Goal: Information Seeking & Learning: Learn about a topic

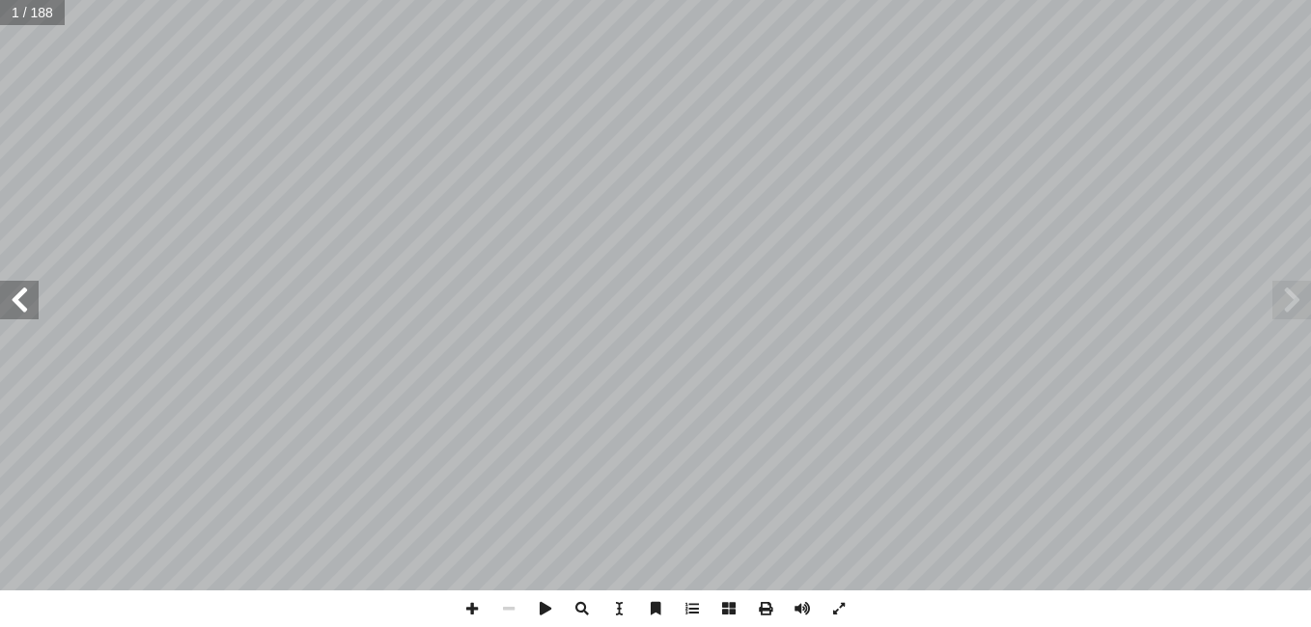
click at [34, 308] on span at bounding box center [19, 300] width 39 height 39
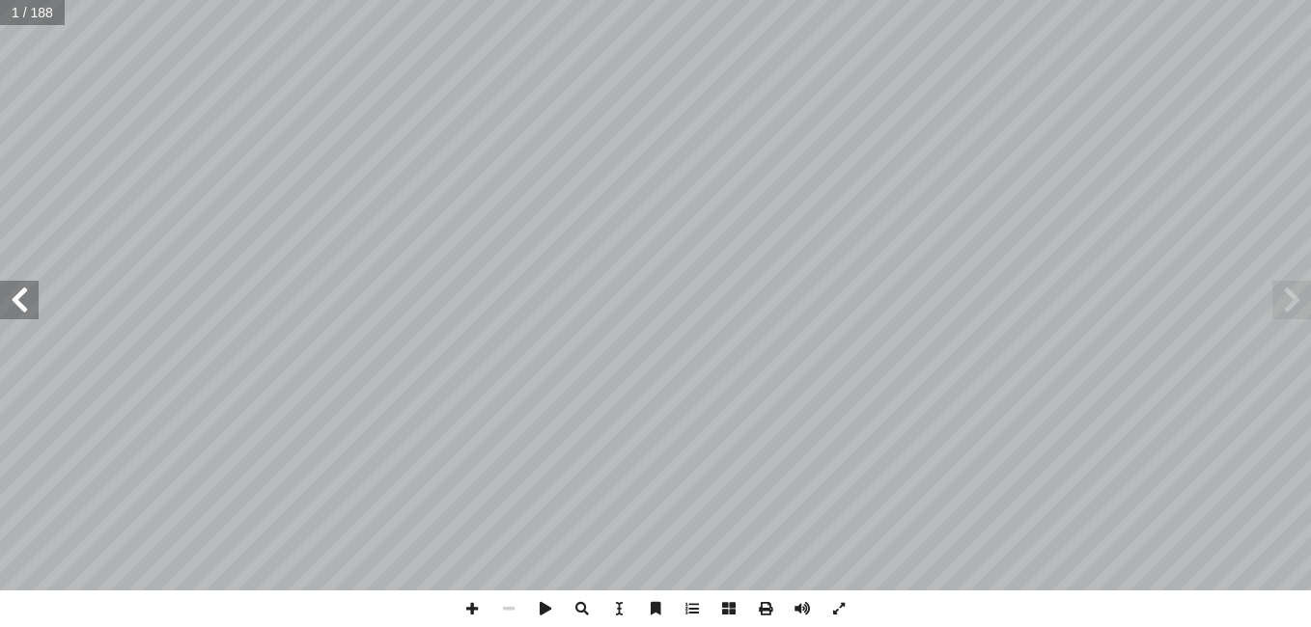
click at [34, 308] on span at bounding box center [19, 300] width 39 height 39
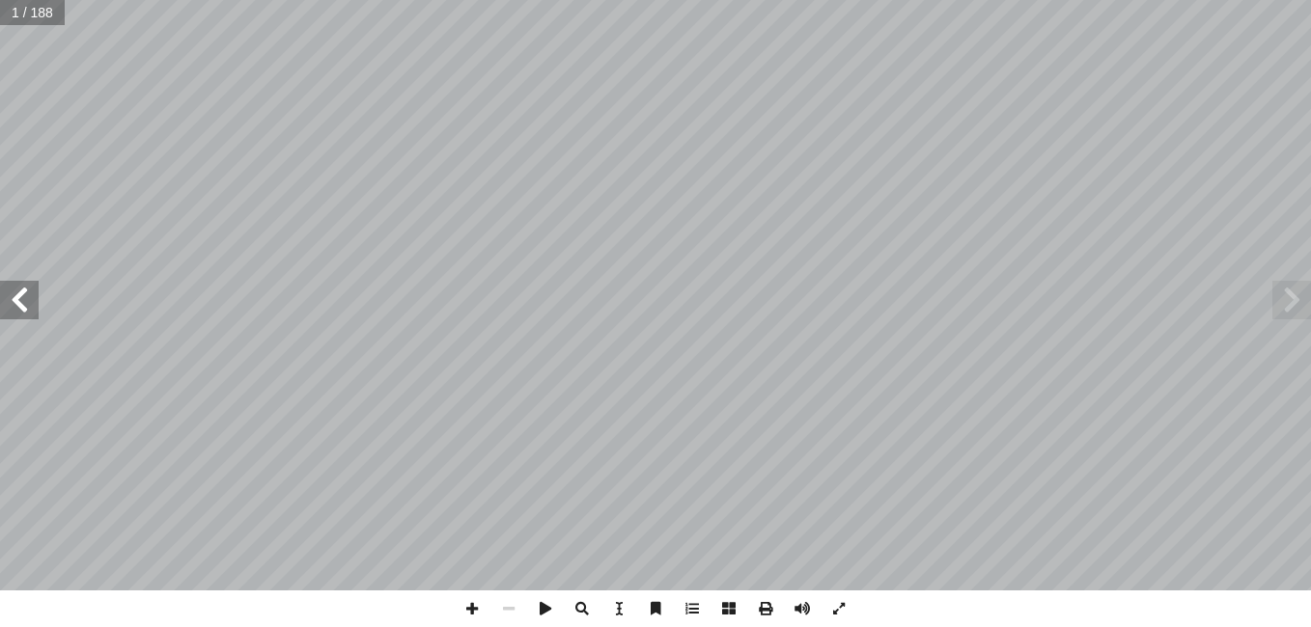
click at [34, 308] on span at bounding box center [19, 300] width 39 height 39
click at [34, 307] on span at bounding box center [19, 300] width 39 height 39
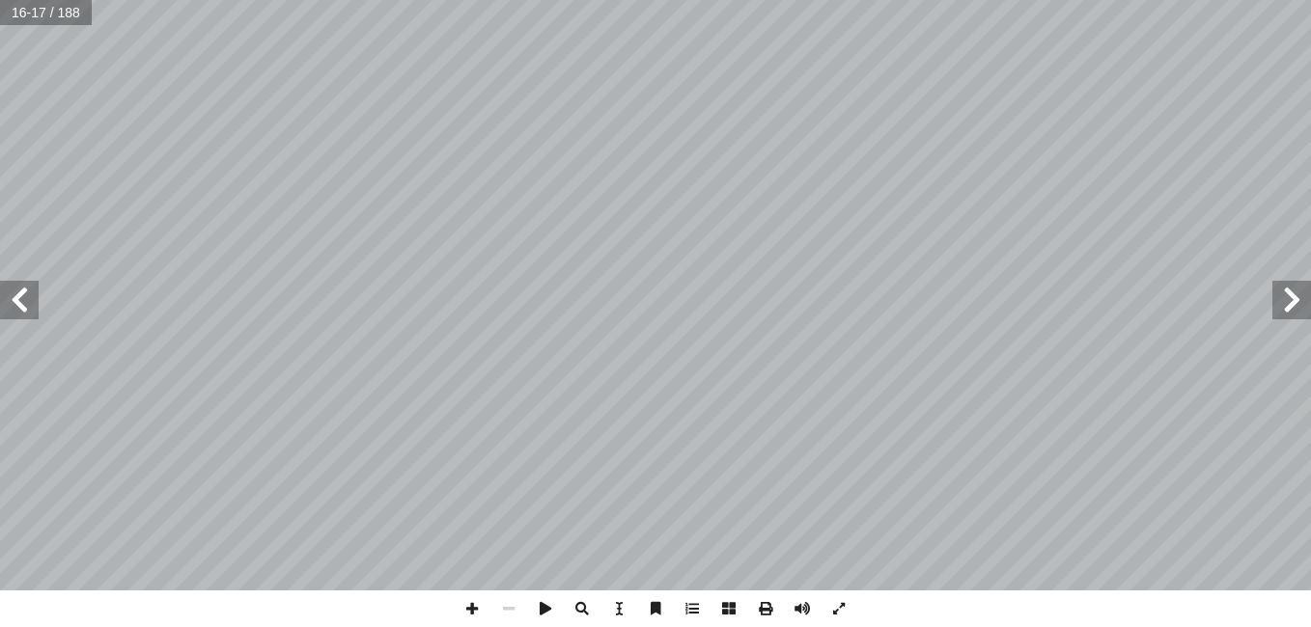
click at [34, 307] on span at bounding box center [19, 300] width 39 height 39
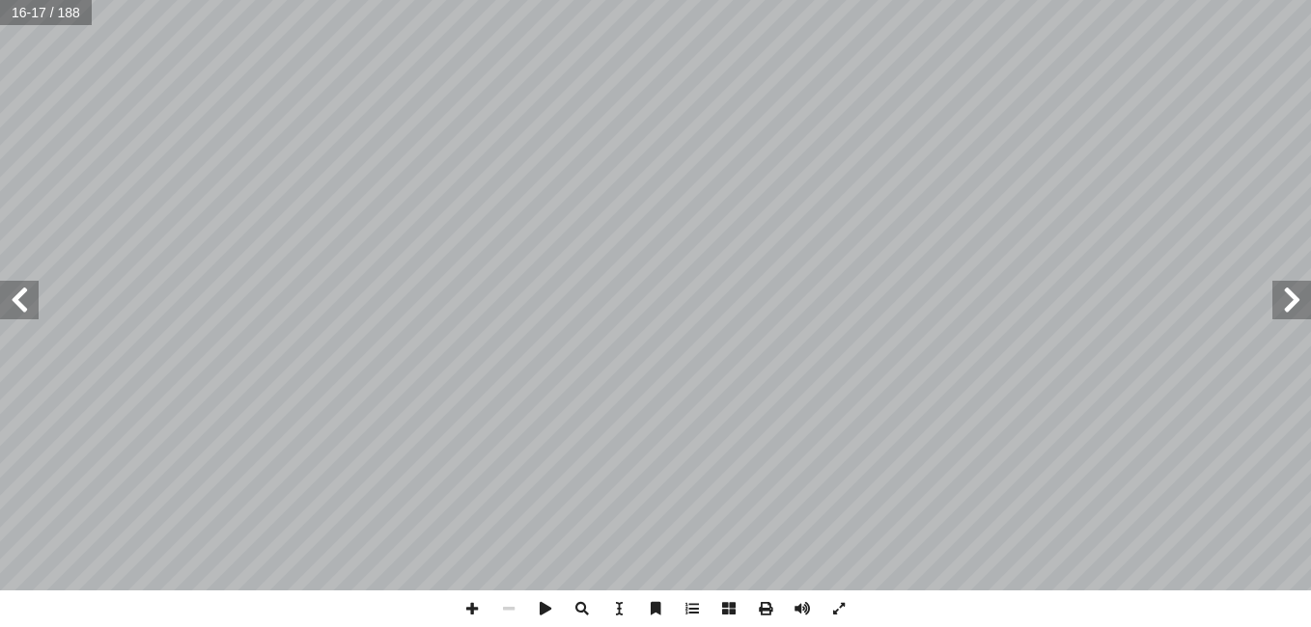
click at [34, 307] on span at bounding box center [19, 300] width 39 height 39
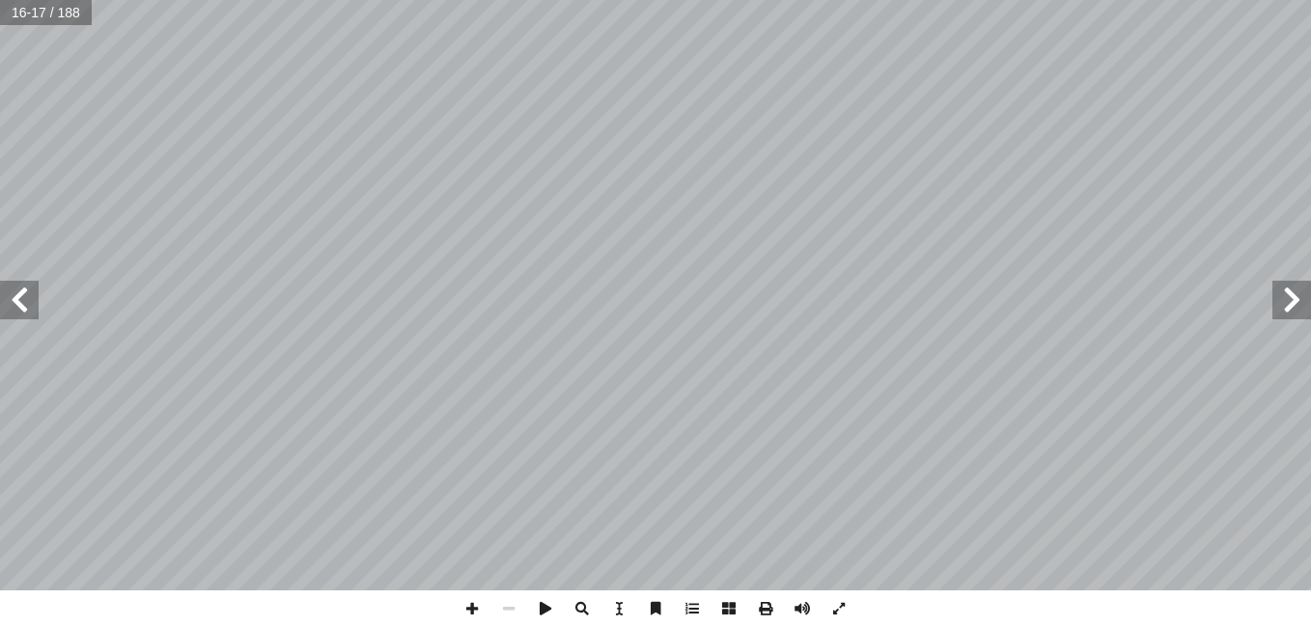
click at [34, 307] on span at bounding box center [19, 300] width 39 height 39
click at [26, 296] on span at bounding box center [19, 300] width 39 height 39
click at [1296, 312] on span at bounding box center [1291, 300] width 39 height 39
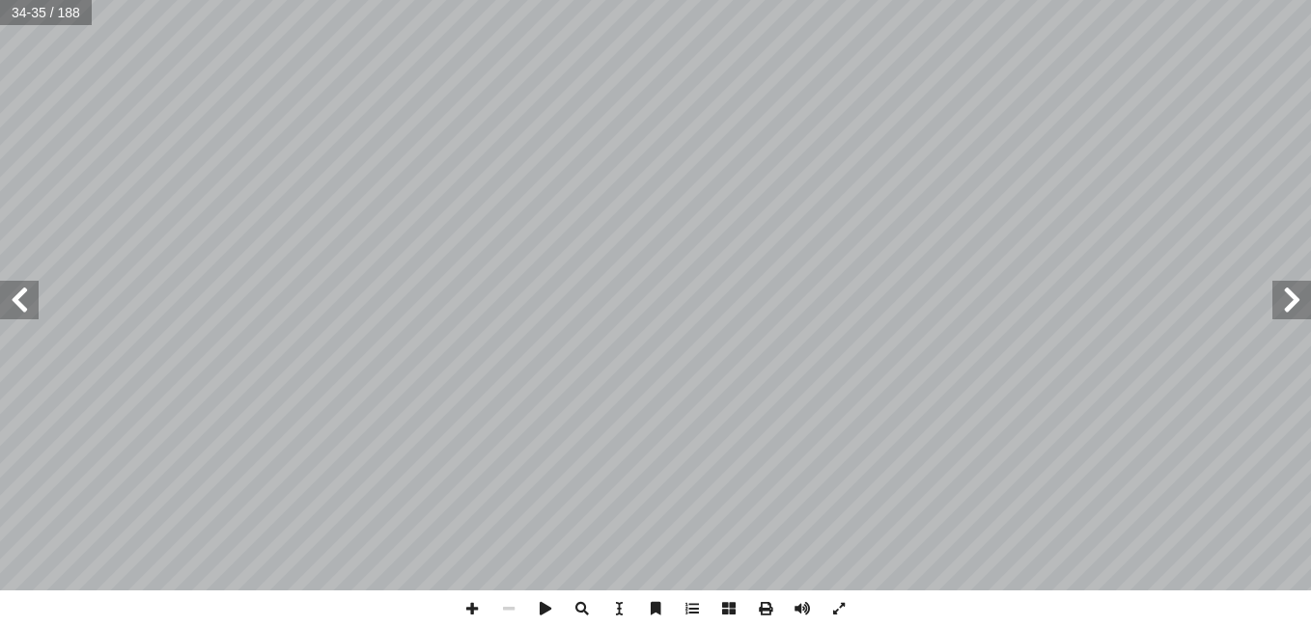
click at [10, 311] on span at bounding box center [19, 300] width 39 height 39
click at [20, 307] on span at bounding box center [19, 300] width 39 height 39
click at [463, 611] on span at bounding box center [472, 609] width 37 height 37
click at [511, 607] on span at bounding box center [508, 609] width 37 height 37
click at [477, 613] on span at bounding box center [472, 609] width 37 height 37
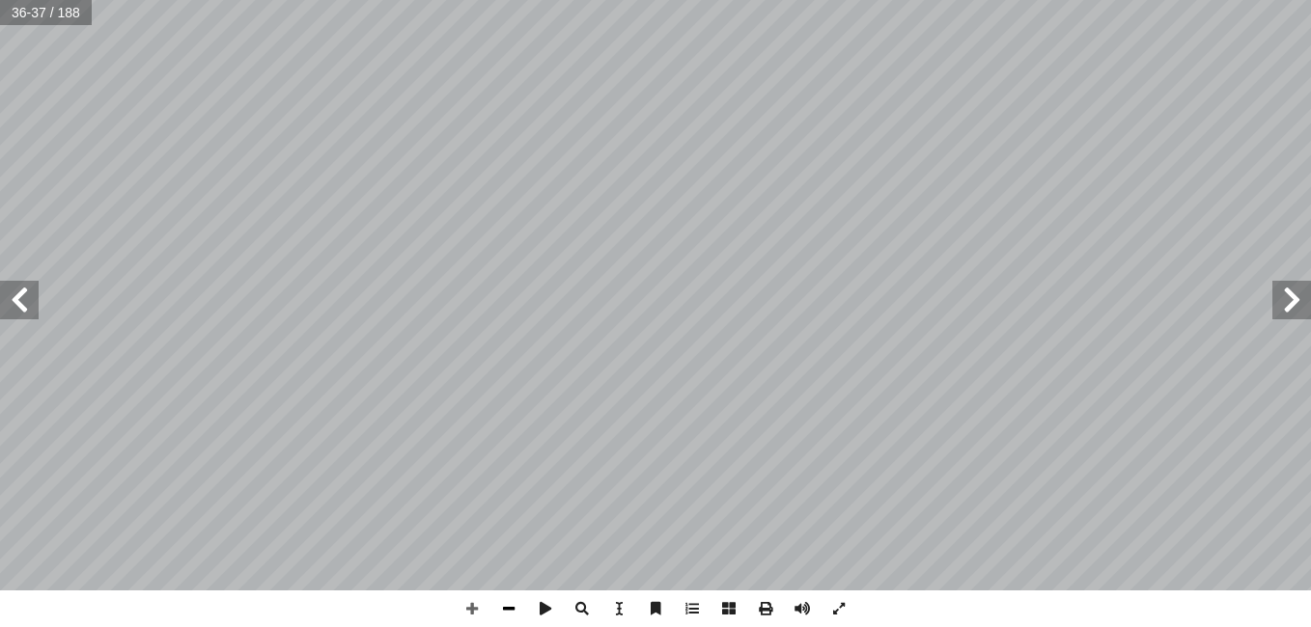
click at [516, 617] on span at bounding box center [508, 609] width 37 height 37
click at [33, 302] on span at bounding box center [19, 300] width 39 height 39
click at [477, 605] on span at bounding box center [472, 609] width 37 height 37
click at [509, 609] on span at bounding box center [508, 609] width 37 height 37
click at [21, 315] on span at bounding box center [19, 300] width 39 height 39
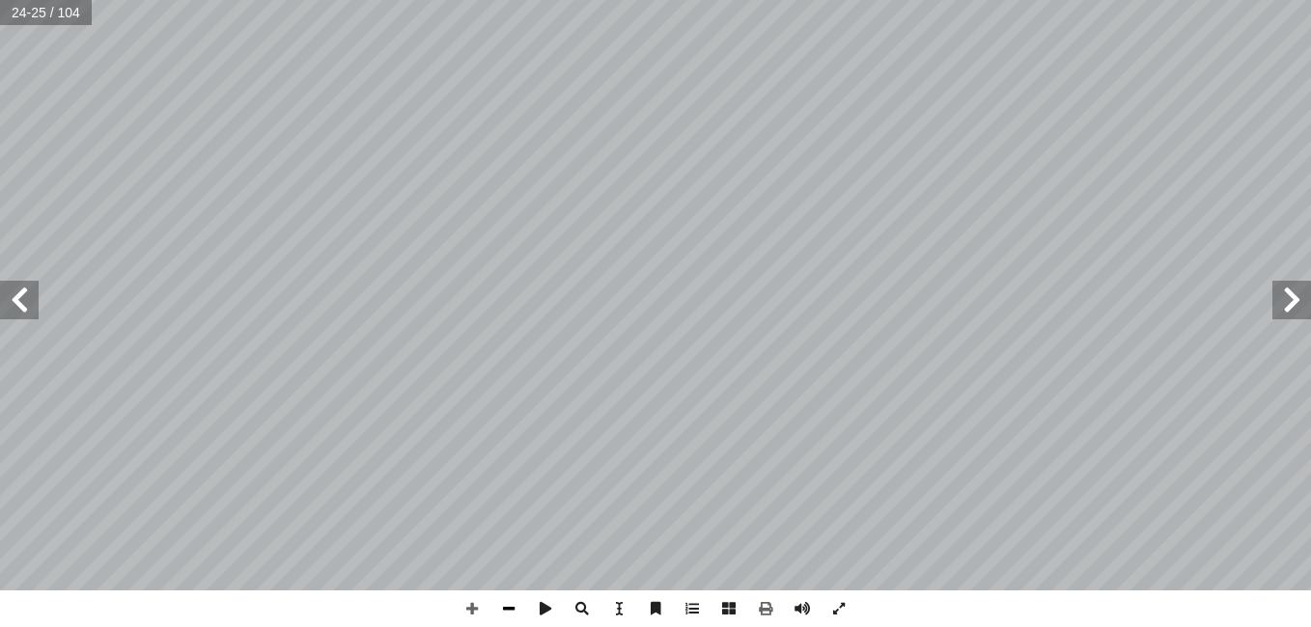
click at [513, 620] on span at bounding box center [508, 609] width 37 height 37
click at [1300, 313] on span at bounding box center [1291, 300] width 39 height 39
click at [17, 310] on span at bounding box center [19, 300] width 39 height 39
